Goal: Information Seeking & Learning: Check status

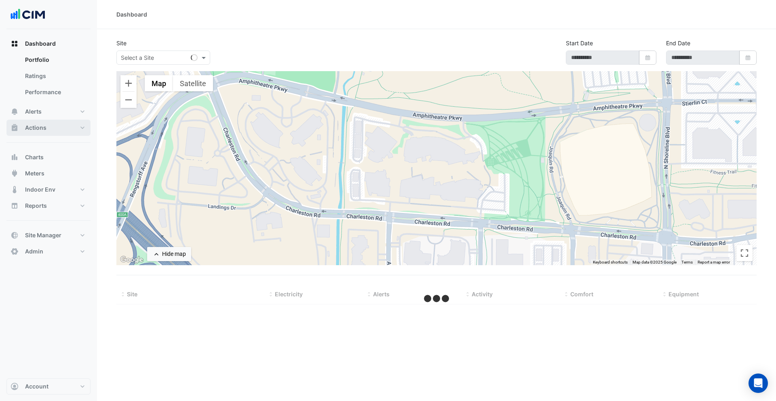
type input "**********"
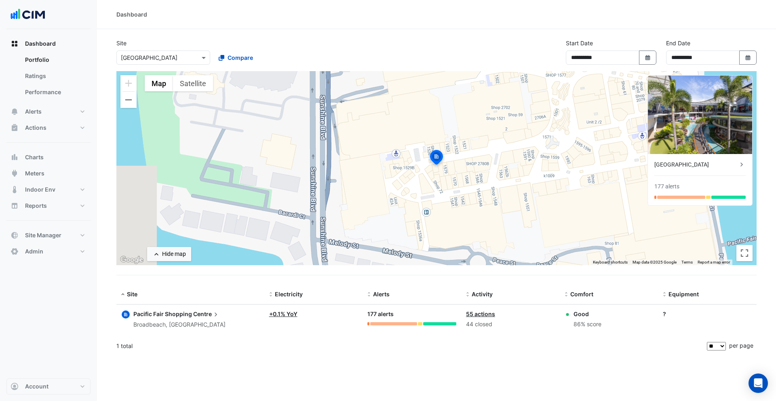
click at [153, 63] on div "× [GEOGRAPHIC_DATA]" at bounding box center [163, 58] width 94 height 14
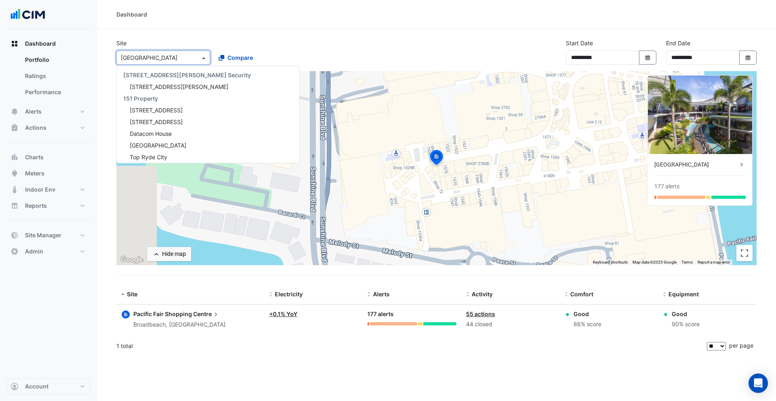
scroll to position [6077, 0]
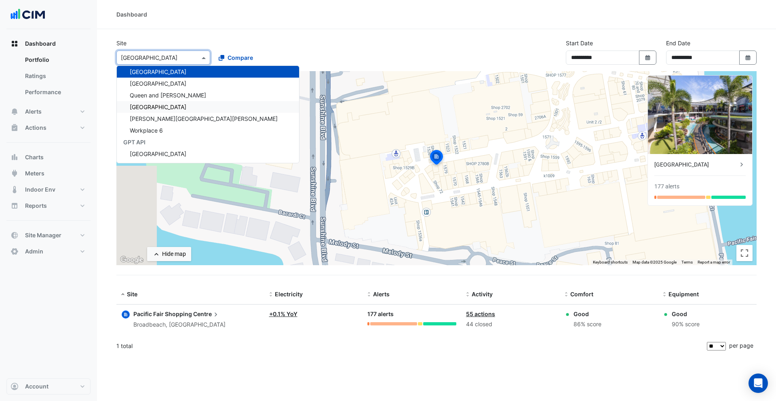
click at [158, 106] on span "[GEOGRAPHIC_DATA]" at bounding box center [158, 107] width 57 height 7
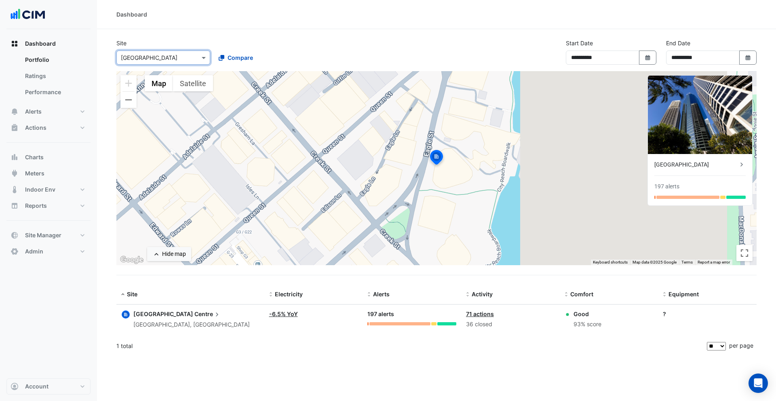
click at [684, 167] on div "[GEOGRAPHIC_DATA]" at bounding box center [696, 165] width 83 height 8
click at [81, 74] on ngb-offcanvas-backdrop at bounding box center [388, 200] width 776 height 401
click at [74, 74] on link "Ratings" at bounding box center [55, 76] width 72 height 16
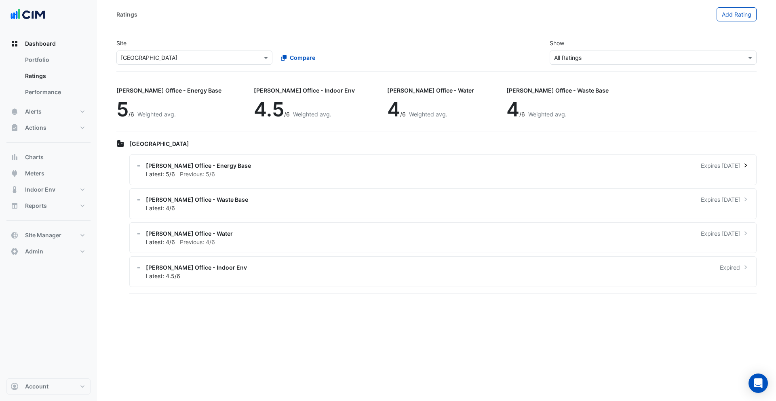
click at [203, 164] on span "[PERSON_NAME] Office - Energy Base" at bounding box center [198, 165] width 105 height 8
click at [203, 164] on ngb-offcanvas-backdrop at bounding box center [388, 200] width 776 height 401
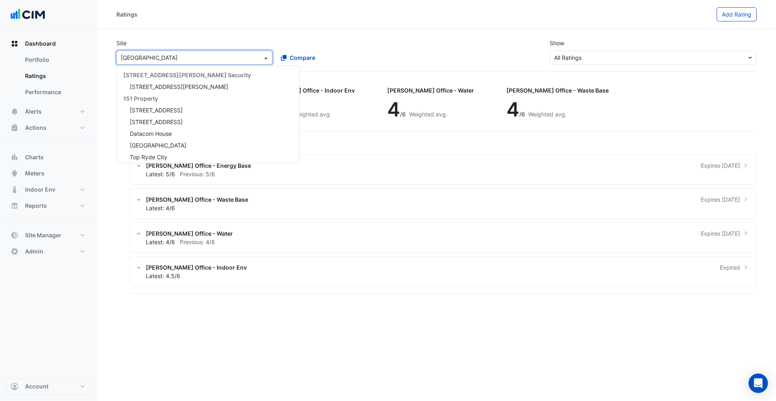
click at [215, 58] on input "text" at bounding box center [186, 58] width 131 height 8
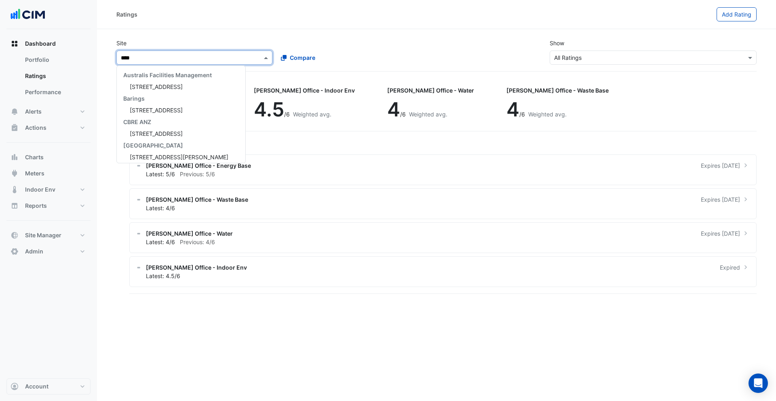
type input "*****"
click at [154, 88] on span "[STREET_ADDRESS]" at bounding box center [156, 86] width 53 height 7
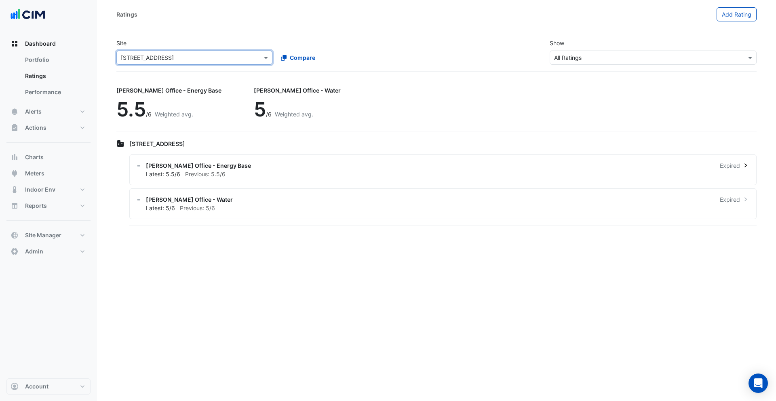
click at [175, 165] on span "[PERSON_NAME] Office - Energy Base" at bounding box center [198, 165] width 105 height 8
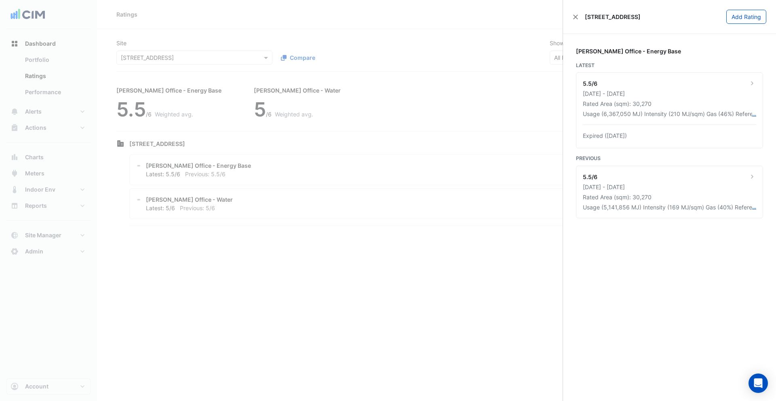
click at [135, 91] on ngb-offcanvas-backdrop at bounding box center [388, 200] width 776 height 401
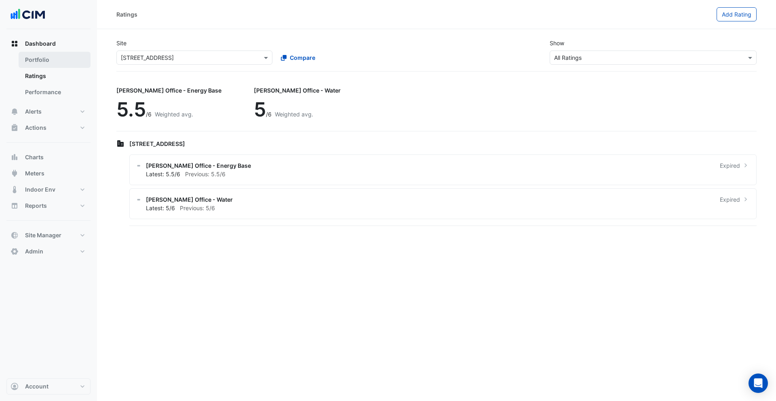
click at [44, 54] on link "Portfolio" at bounding box center [55, 60] width 72 height 16
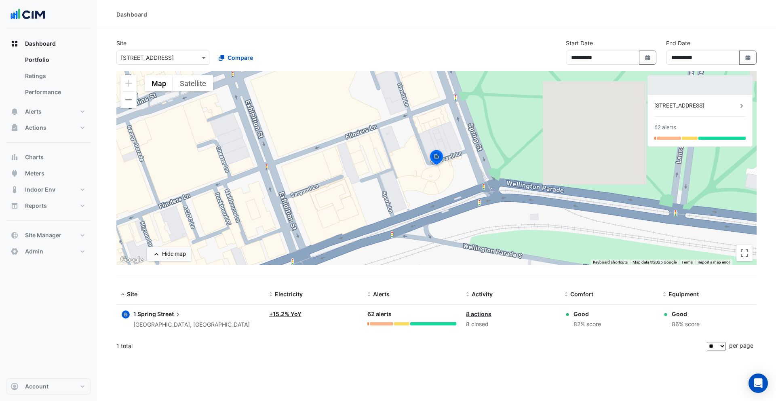
click at [689, 109] on div "[STREET_ADDRESS]" at bounding box center [696, 105] width 83 height 8
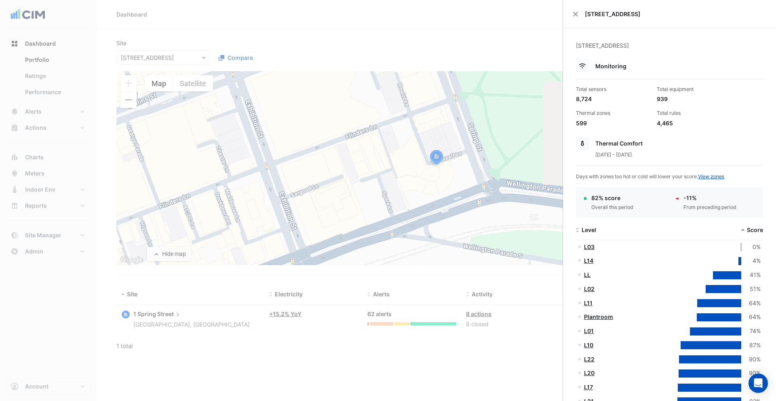
click at [323, 62] on ngb-offcanvas-backdrop at bounding box center [388, 200] width 776 height 401
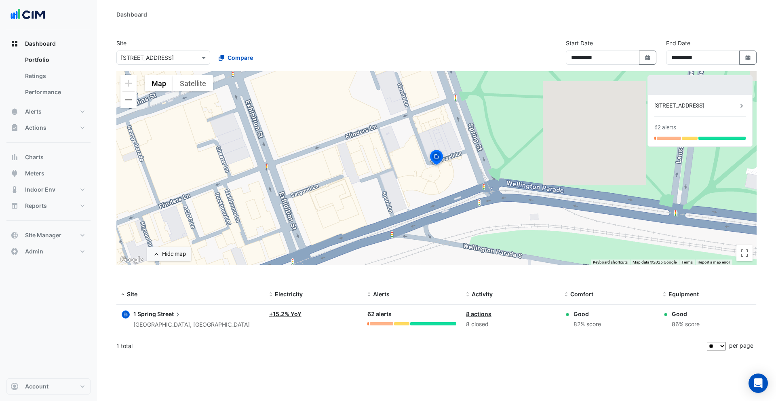
click at [167, 54] on input "text" at bounding box center [155, 58] width 69 height 8
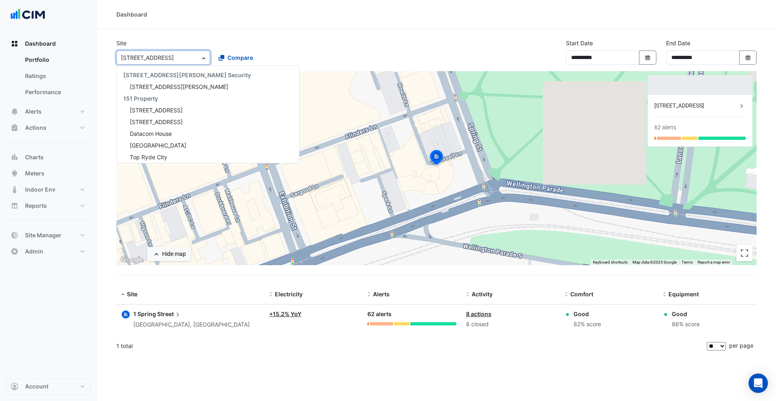
scroll to position [1469, 0]
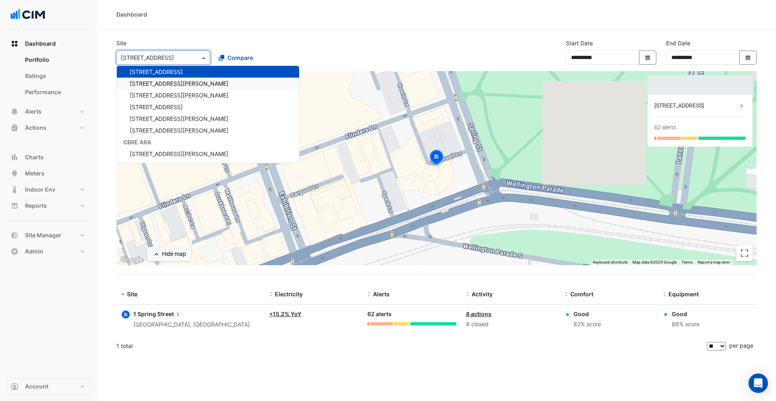
click at [166, 86] on span "[STREET_ADDRESS][PERSON_NAME]" at bounding box center [179, 83] width 99 height 7
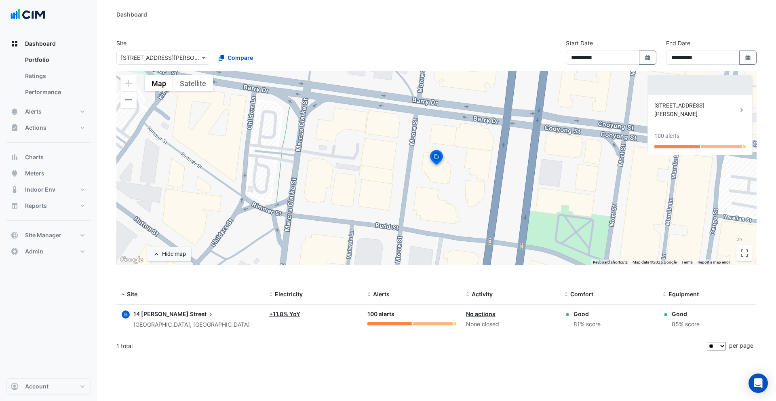
click at [685, 103] on div "[STREET_ADDRESS][PERSON_NAME]" at bounding box center [696, 109] width 83 height 17
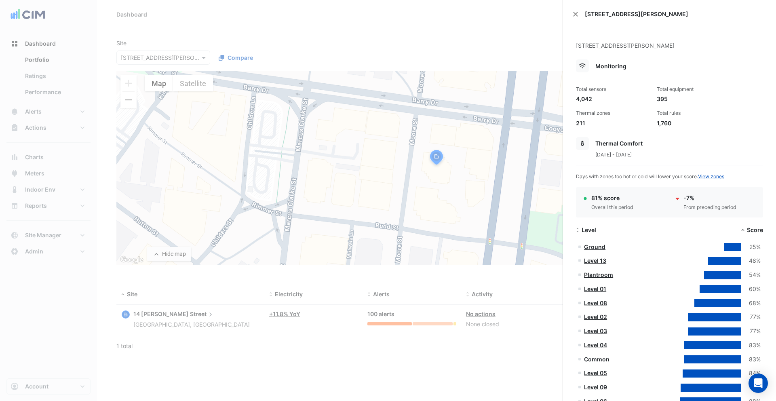
click at [380, 44] on ngb-offcanvas-backdrop at bounding box center [388, 200] width 776 height 401
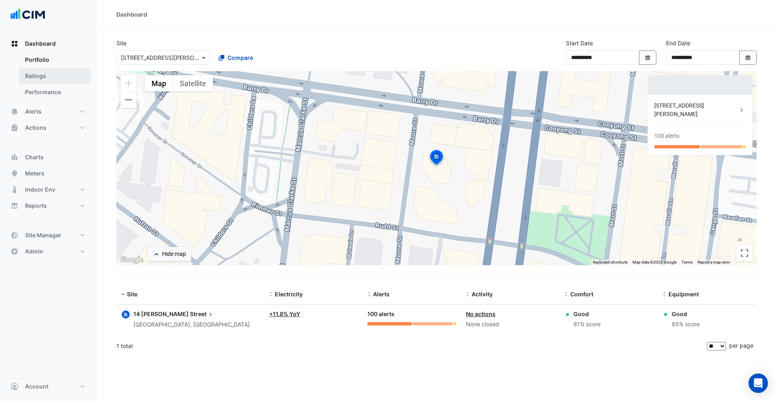
click at [43, 79] on link "Ratings" at bounding box center [55, 76] width 72 height 16
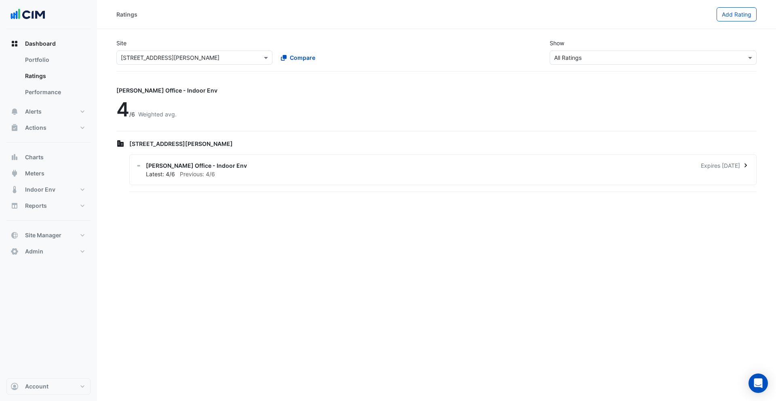
click at [188, 178] on div "[PERSON_NAME] Office - Indoor Env Expires [DATE] Latest: 4/6 Previous: 4/6" at bounding box center [443, 169] width 628 height 31
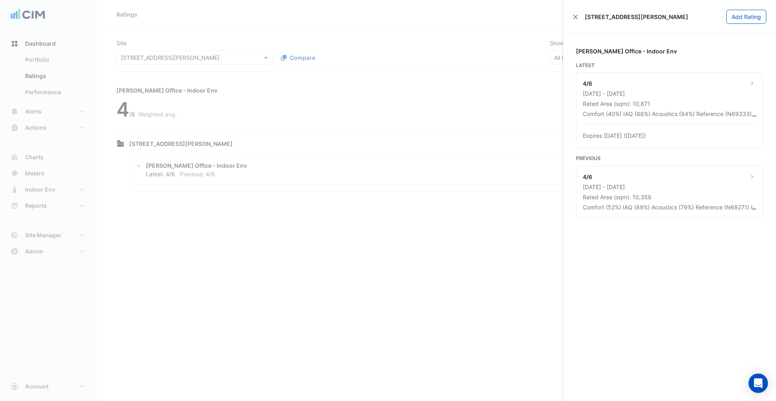
click at [34, 55] on ngb-offcanvas-backdrop at bounding box center [388, 200] width 776 height 401
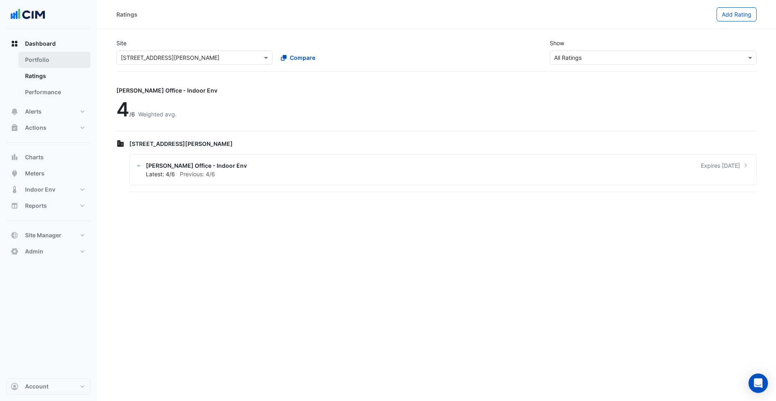
click at [46, 58] on link "Portfolio" at bounding box center [55, 60] width 72 height 16
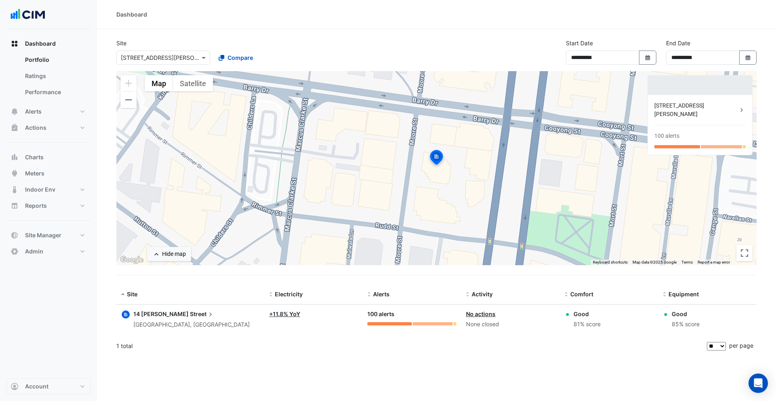
click at [721, 107] on div "[STREET_ADDRESS][PERSON_NAME]" at bounding box center [696, 109] width 83 height 17
